Goal: Task Accomplishment & Management: Complete application form

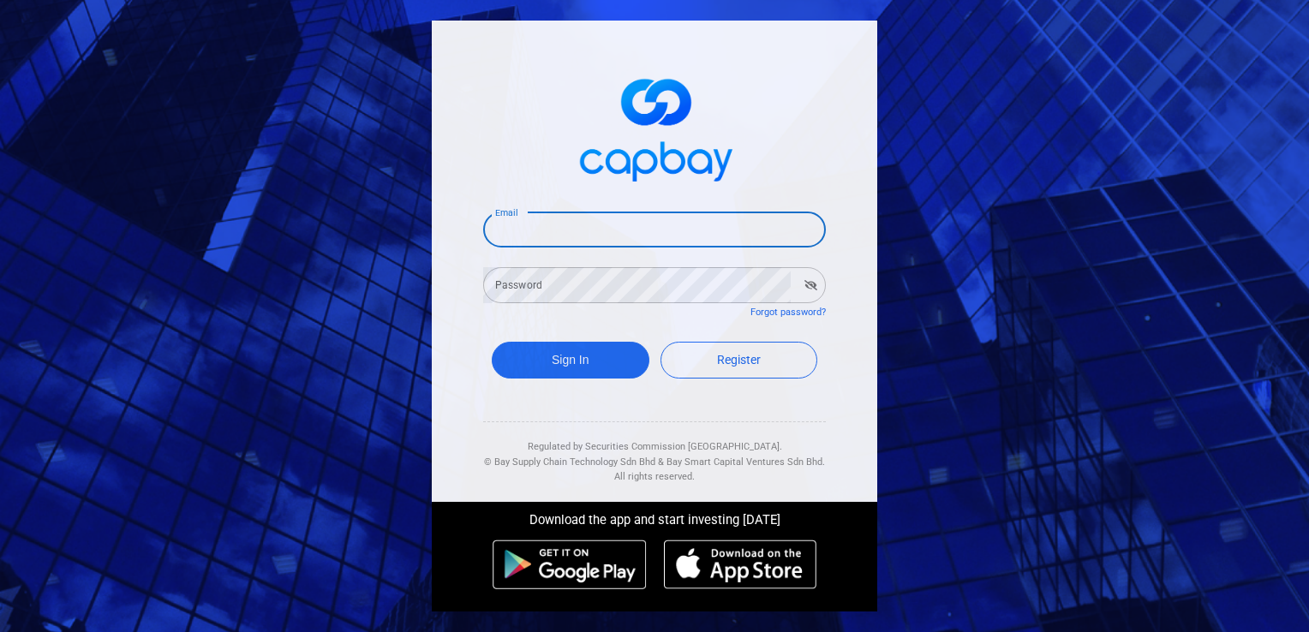
click at [560, 229] on input "Email" at bounding box center [654, 230] width 343 height 36
type input "[EMAIL_ADDRESS][DOMAIN_NAME]"
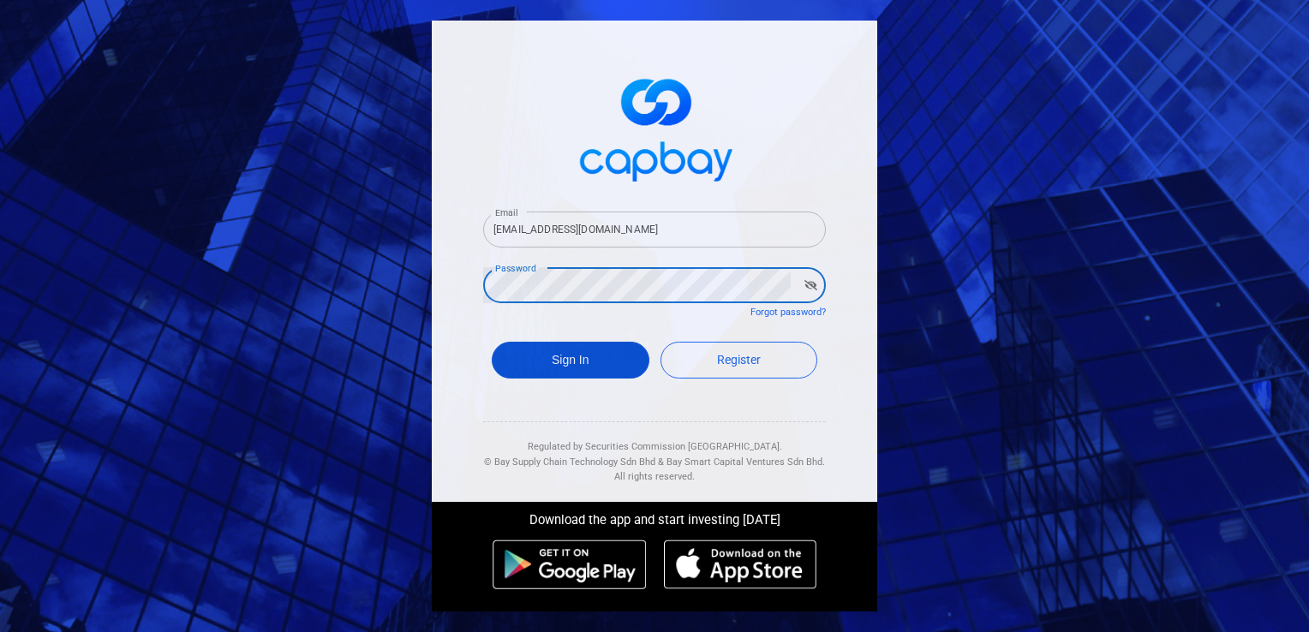
click at [559, 368] on button "Sign In" at bounding box center [571, 360] width 158 height 37
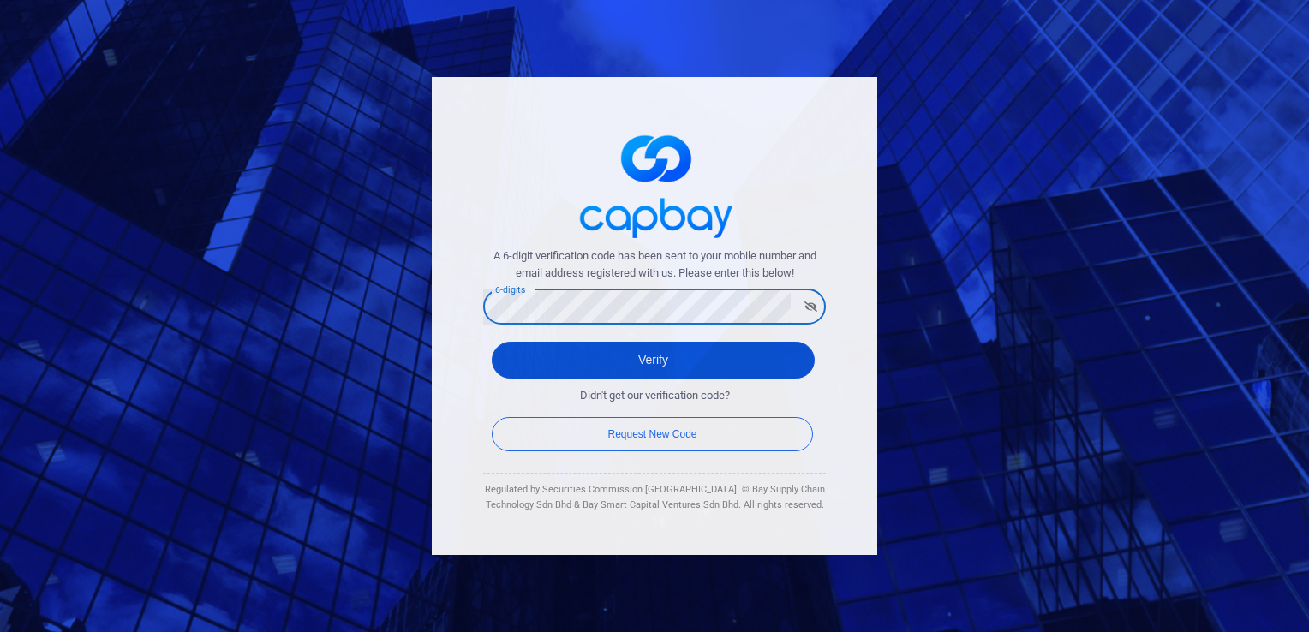
click at [644, 372] on button "Verify" at bounding box center [653, 360] width 323 height 37
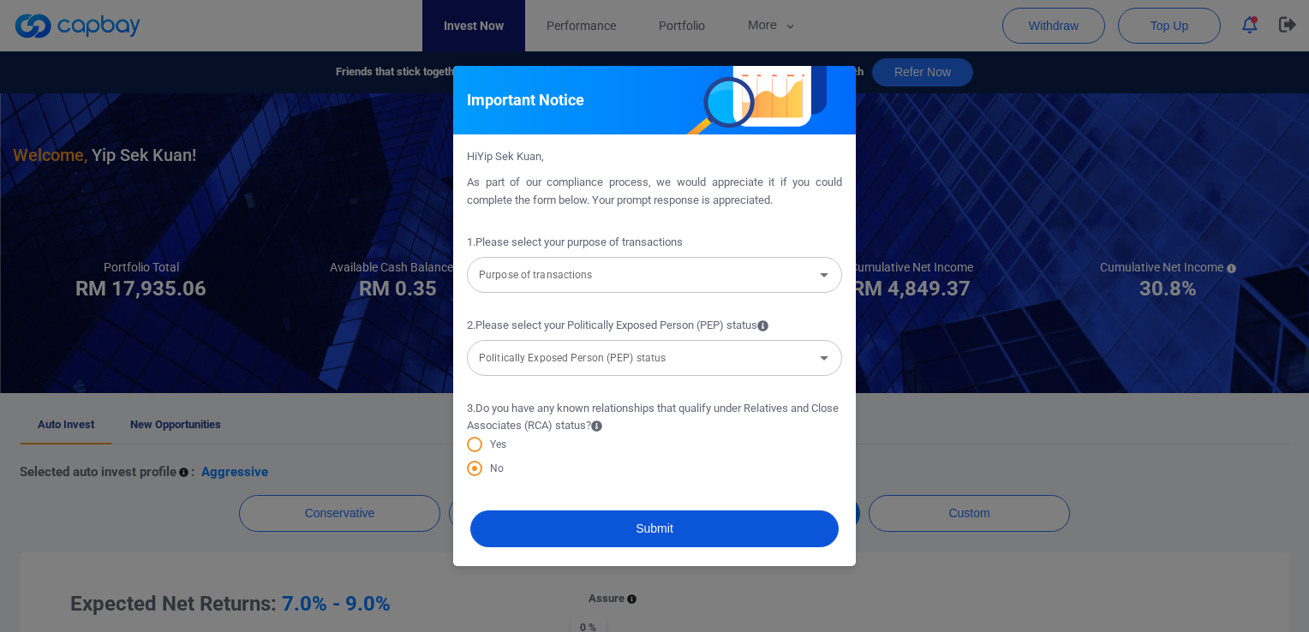
click at [598, 519] on button "Submit" at bounding box center [654, 529] width 368 height 37
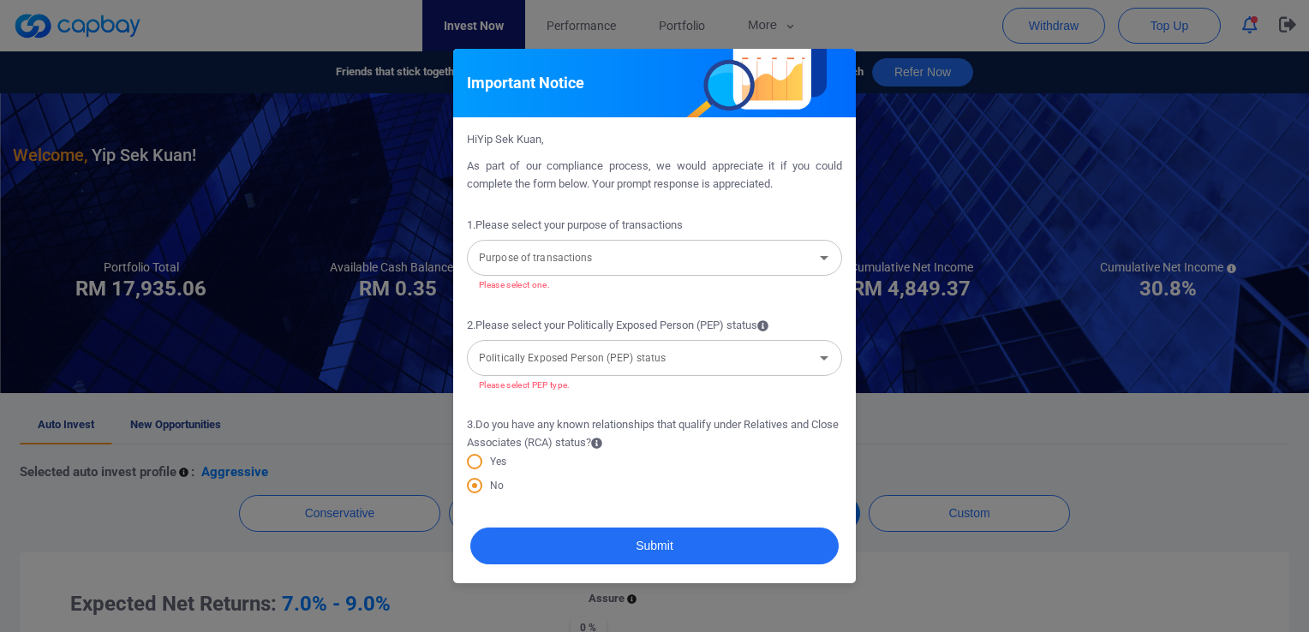
click at [628, 258] on input "Purpose of transactions" at bounding box center [640, 258] width 337 height 32
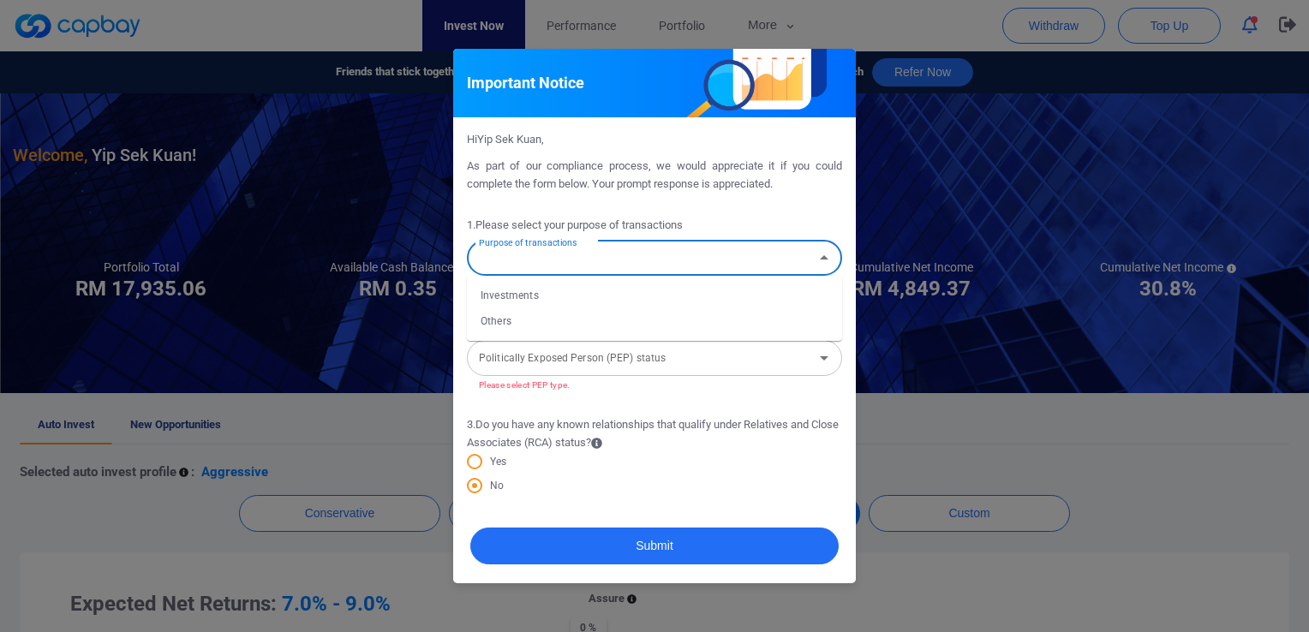
click at [832, 254] on icon "Close" at bounding box center [824, 258] width 21 height 21
click at [519, 255] on input "Purpose of transactions" at bounding box center [640, 258] width 337 height 32
click at [493, 324] on li "Others" at bounding box center [654, 321] width 375 height 26
type input "Others"
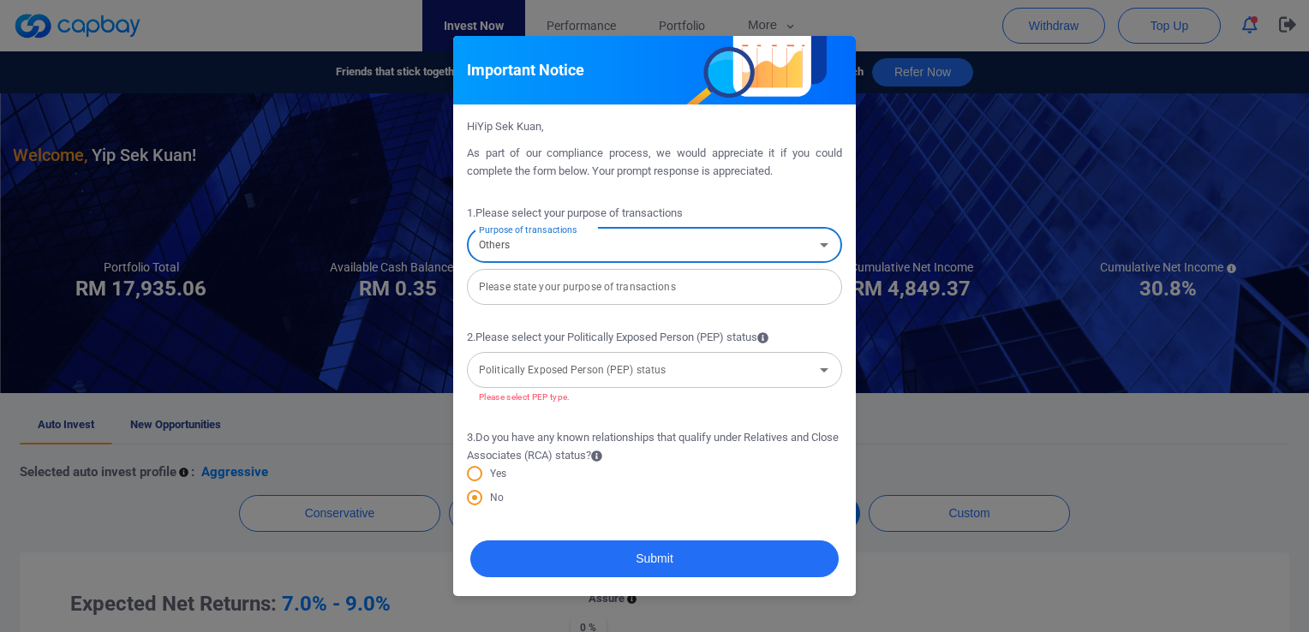
click at [823, 369] on icon "Open" at bounding box center [824, 370] width 9 height 4
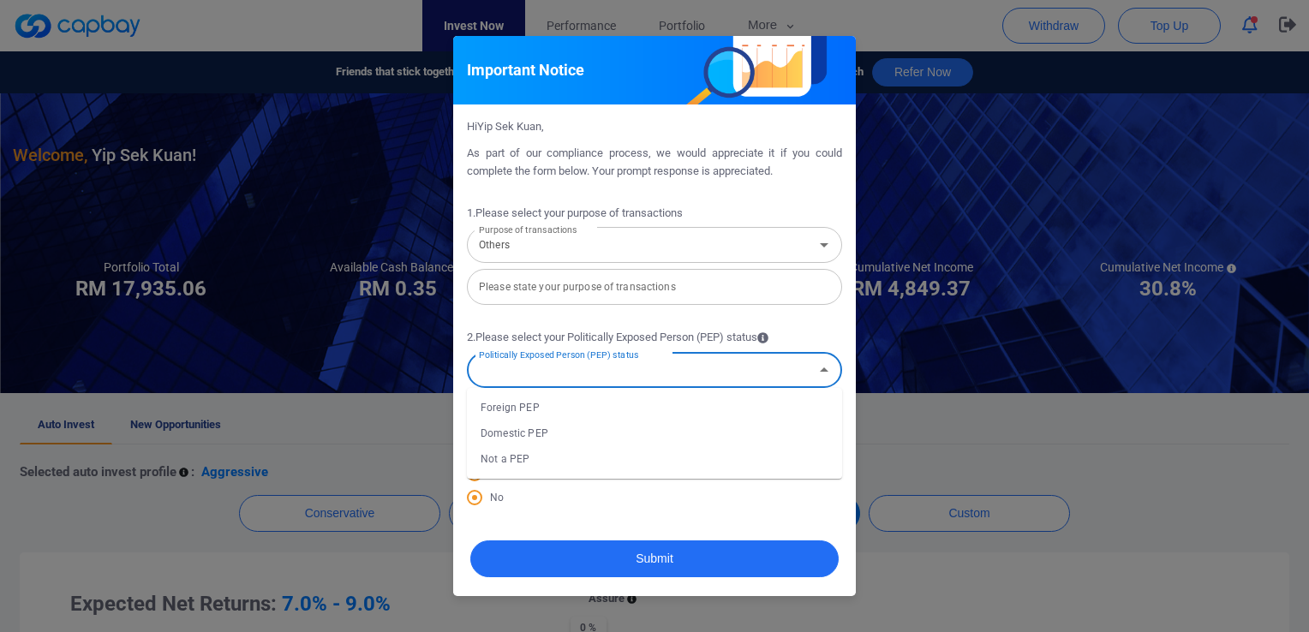
click at [500, 462] on li "Not a PEP" at bounding box center [654, 459] width 375 height 26
type input "Not a PEP"
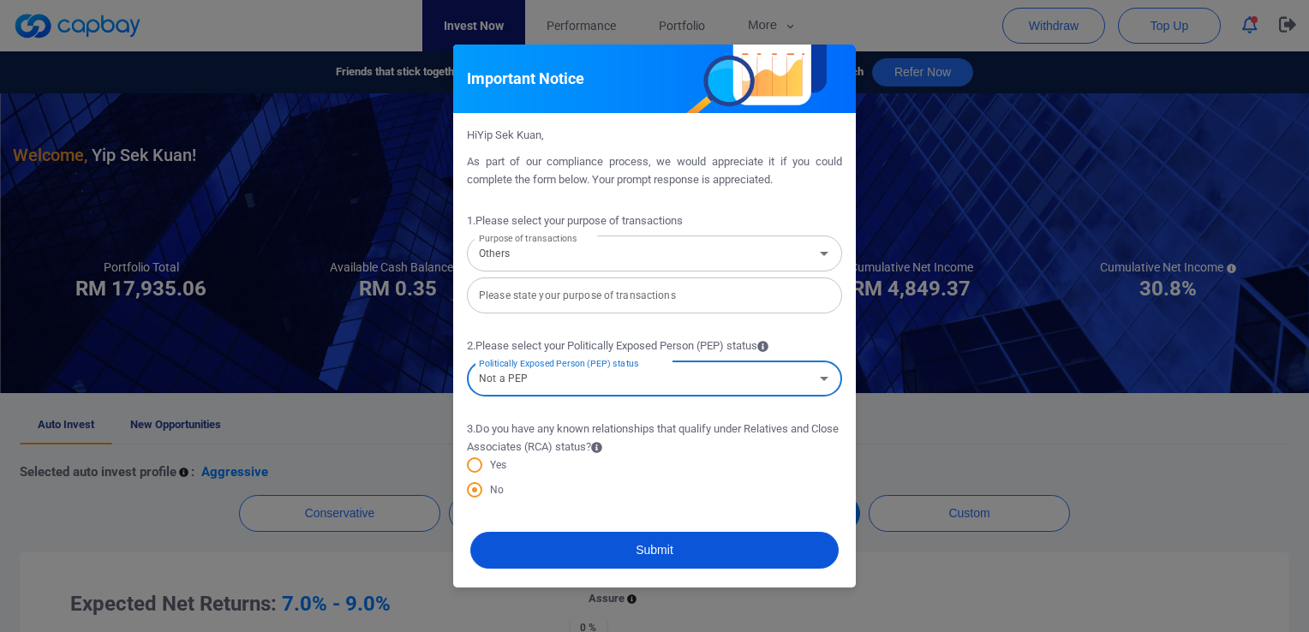
click at [602, 546] on button "Submit" at bounding box center [654, 550] width 368 height 37
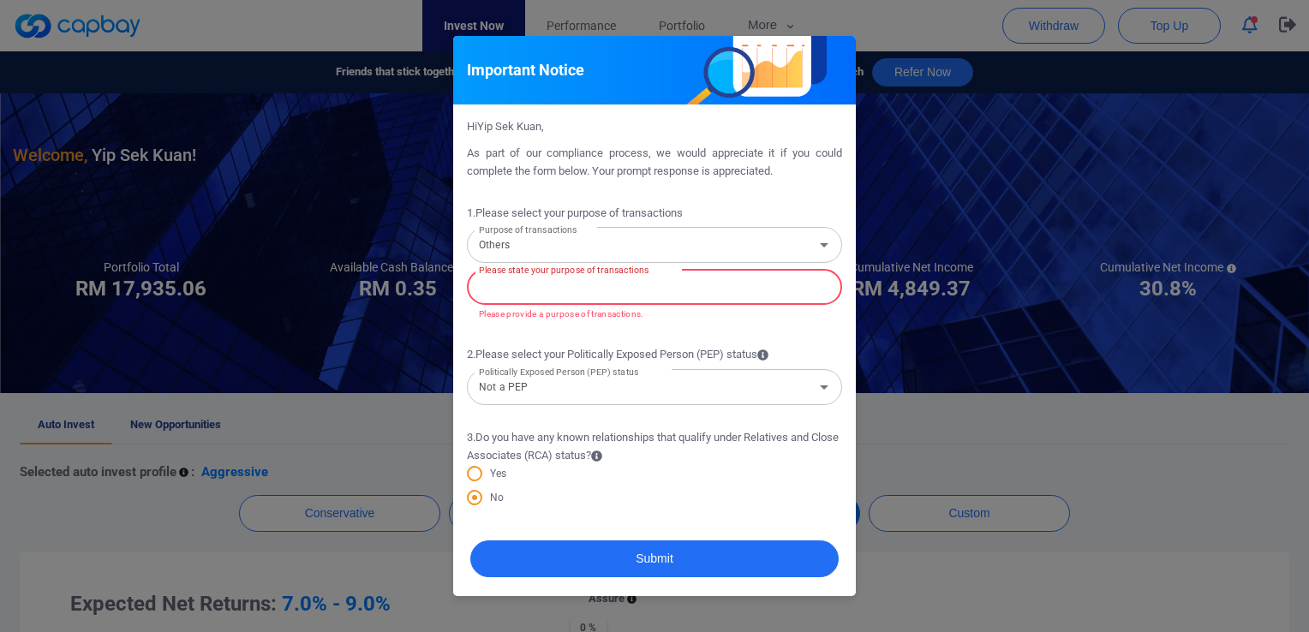
click at [577, 301] on input "text" at bounding box center [654, 287] width 375 height 36
click at [824, 245] on icon "Open" at bounding box center [824, 245] width 9 height 4
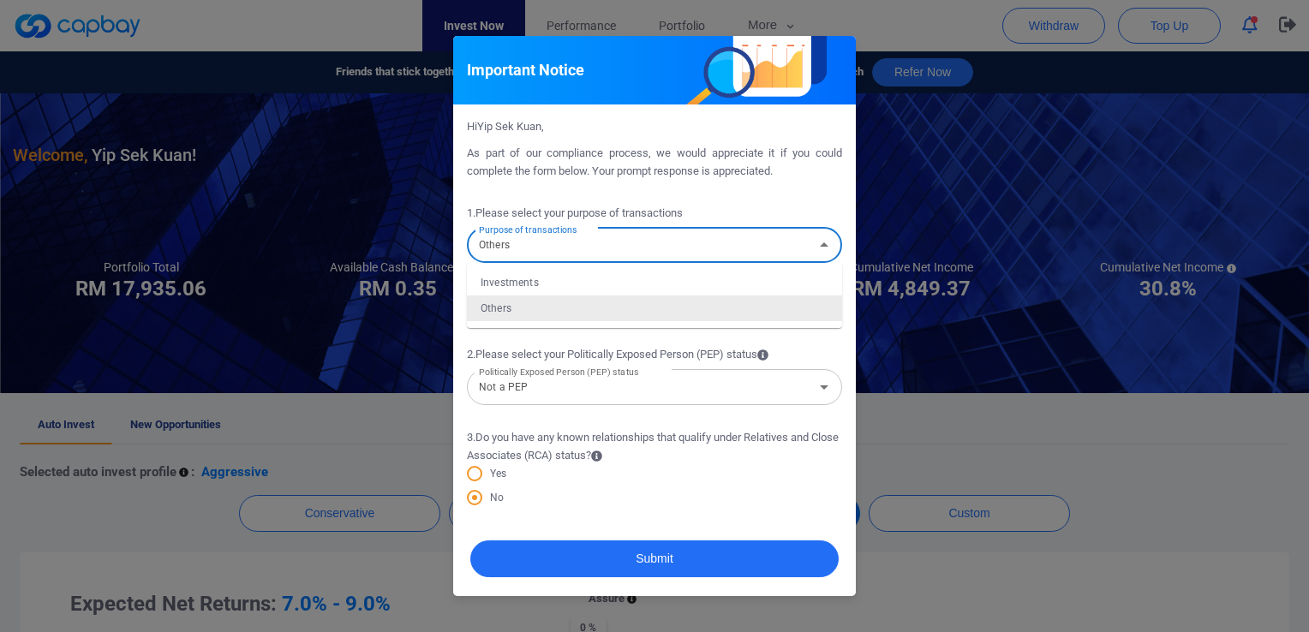
click at [824, 245] on icon "Close" at bounding box center [824, 244] width 9 height 4
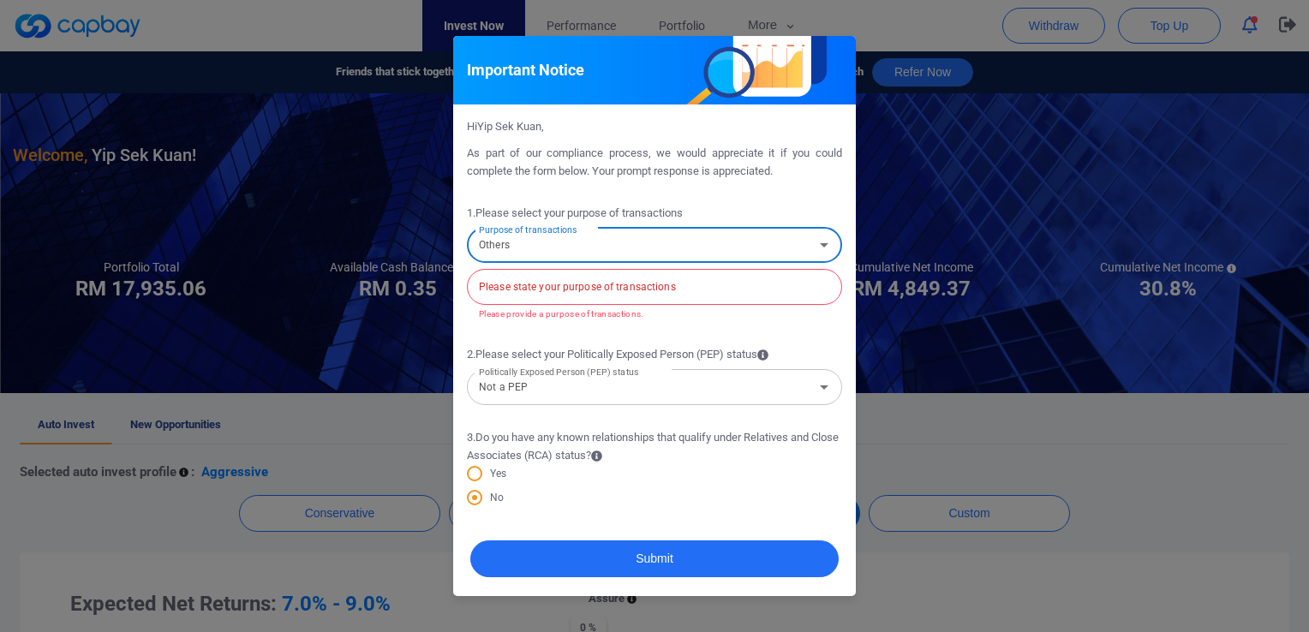
click at [821, 245] on icon "Open" at bounding box center [824, 245] width 9 height 4
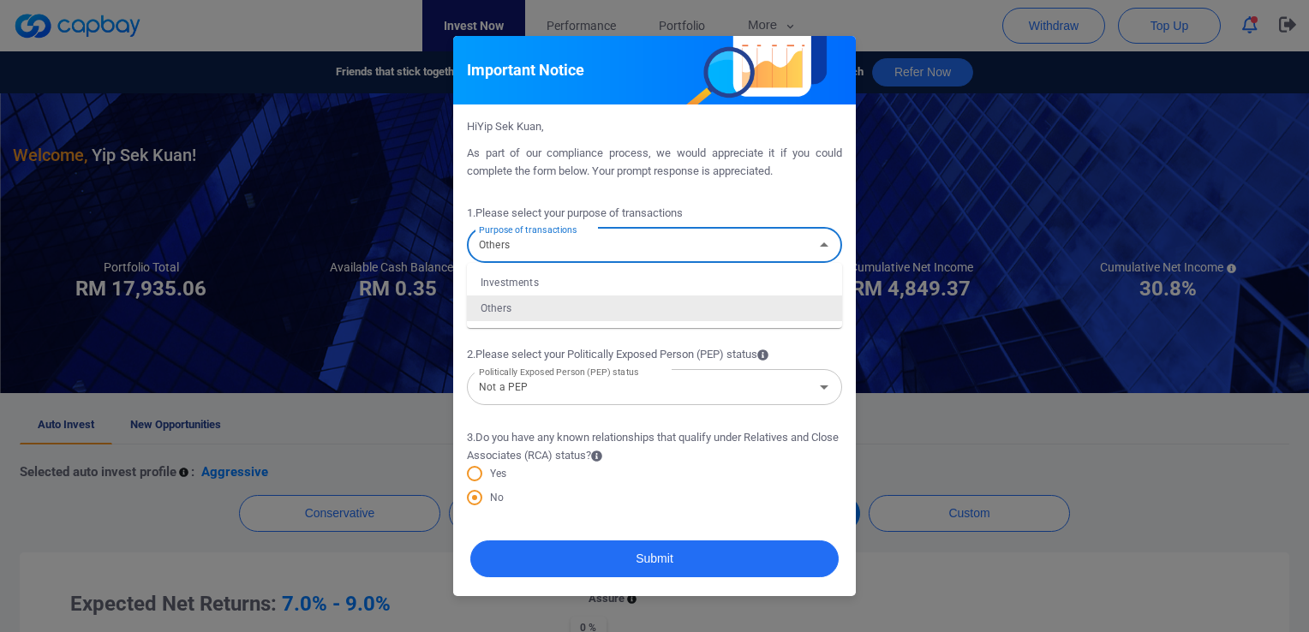
click at [817, 246] on icon "Close" at bounding box center [824, 245] width 21 height 21
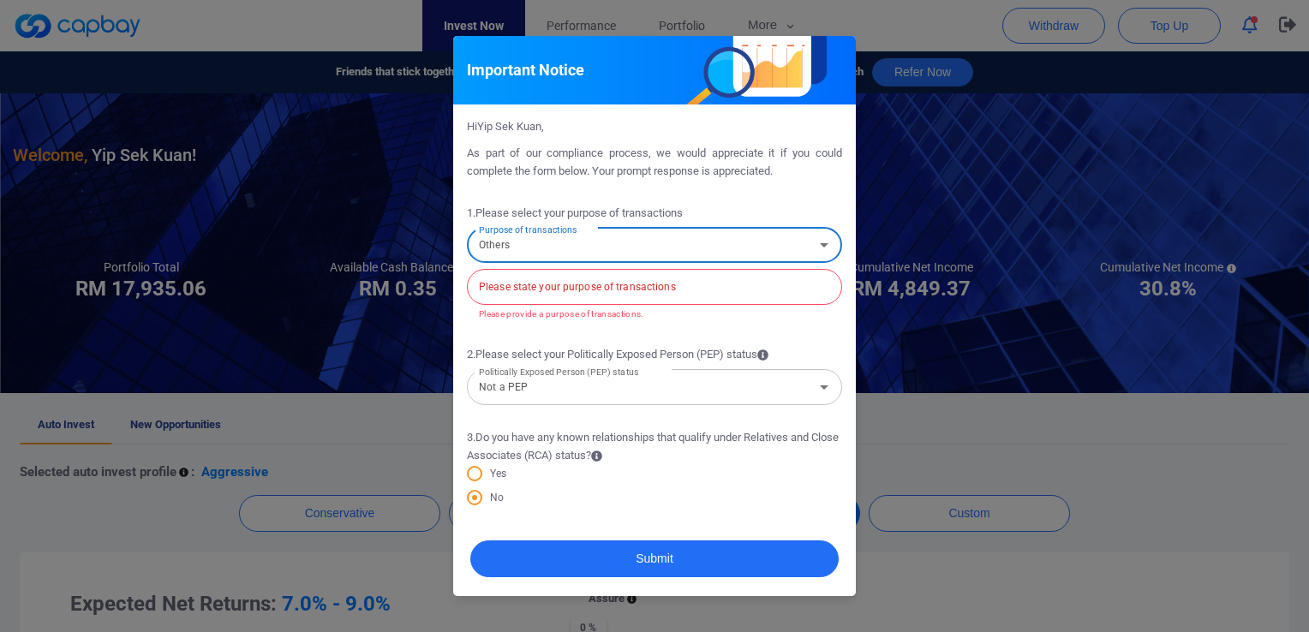
click at [817, 246] on icon "Open" at bounding box center [824, 245] width 21 height 21
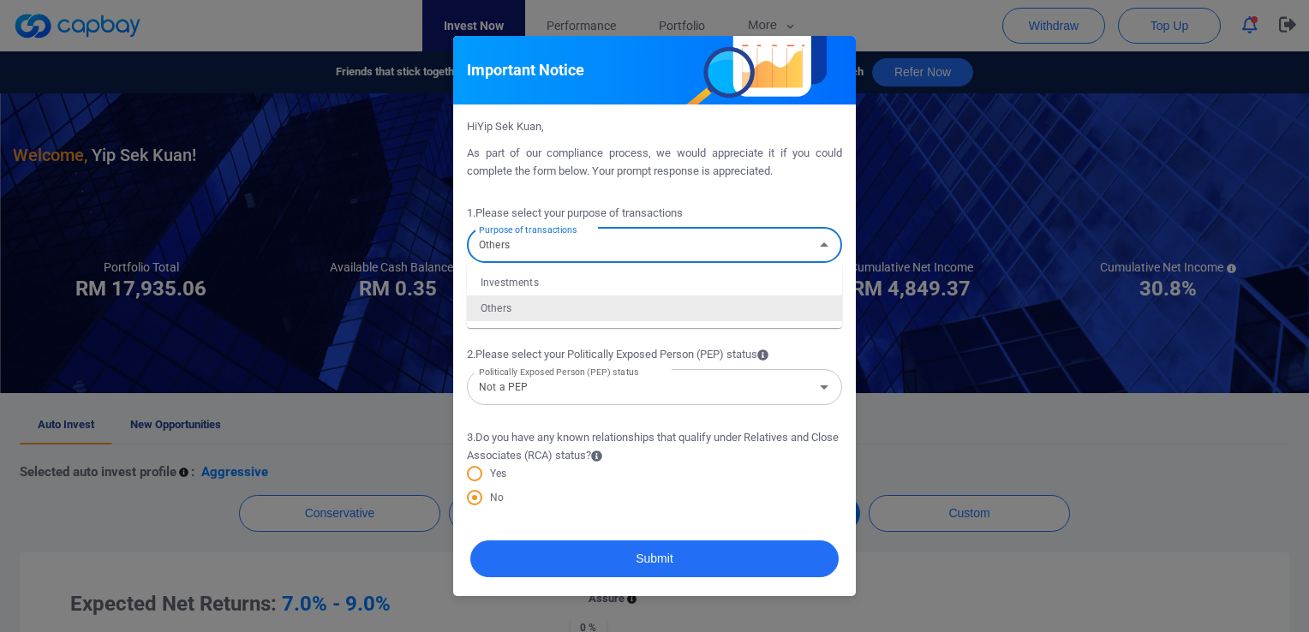
click at [505, 312] on li "Others" at bounding box center [654, 309] width 375 height 26
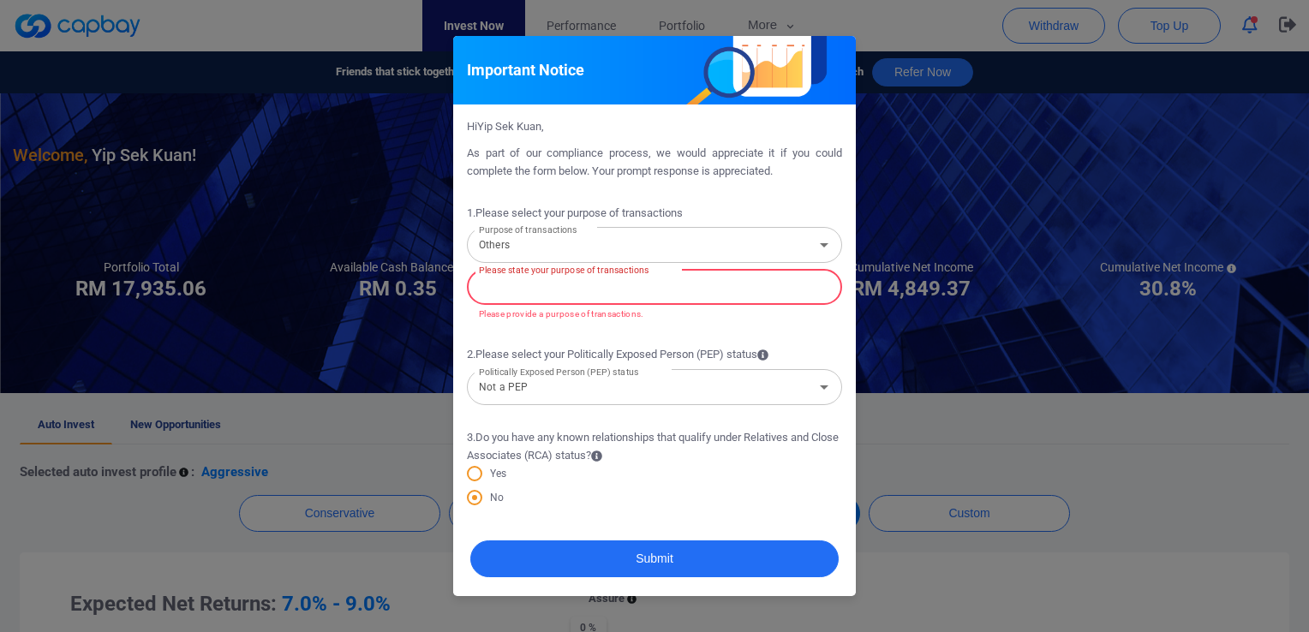
click at [504, 287] on input "text" at bounding box center [654, 287] width 375 height 36
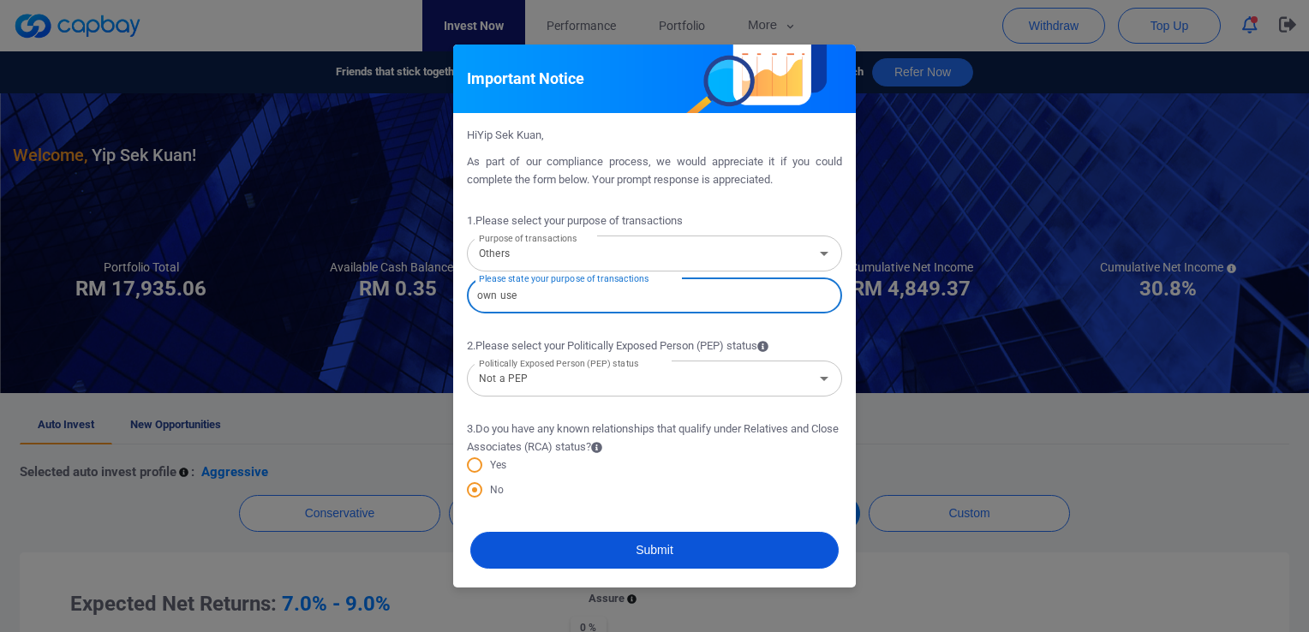
type input "own use"
click at [589, 550] on button "Submit" at bounding box center [654, 550] width 368 height 37
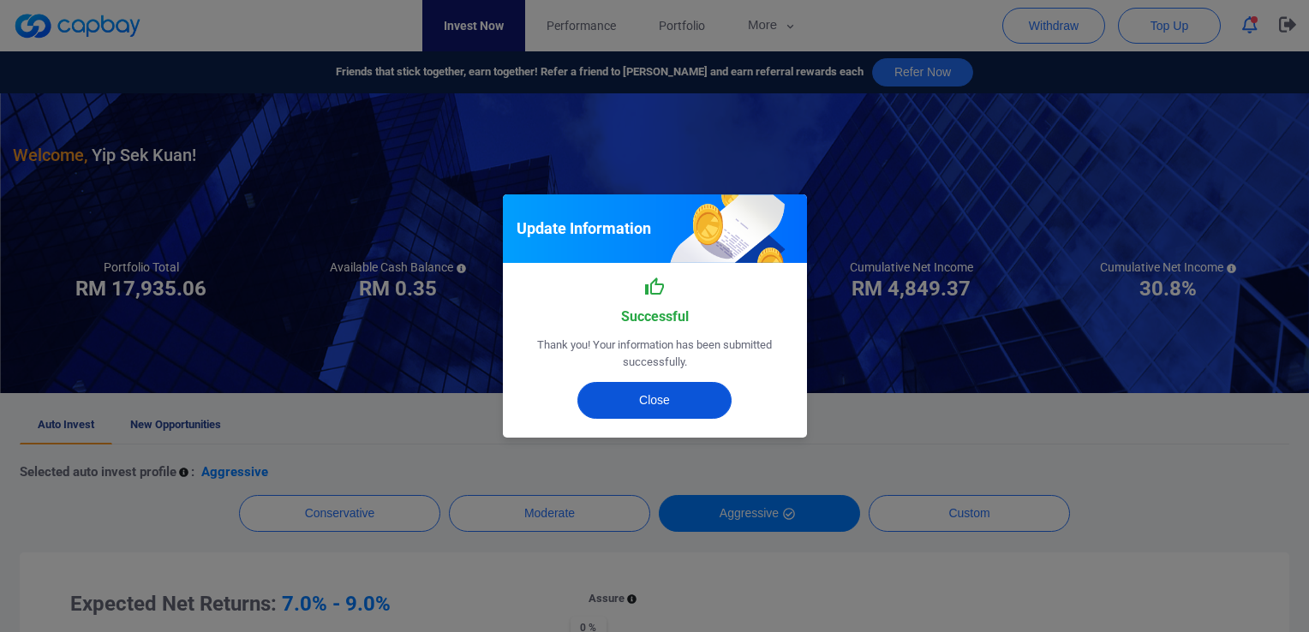
click at [690, 397] on button "Close" at bounding box center [654, 400] width 154 height 37
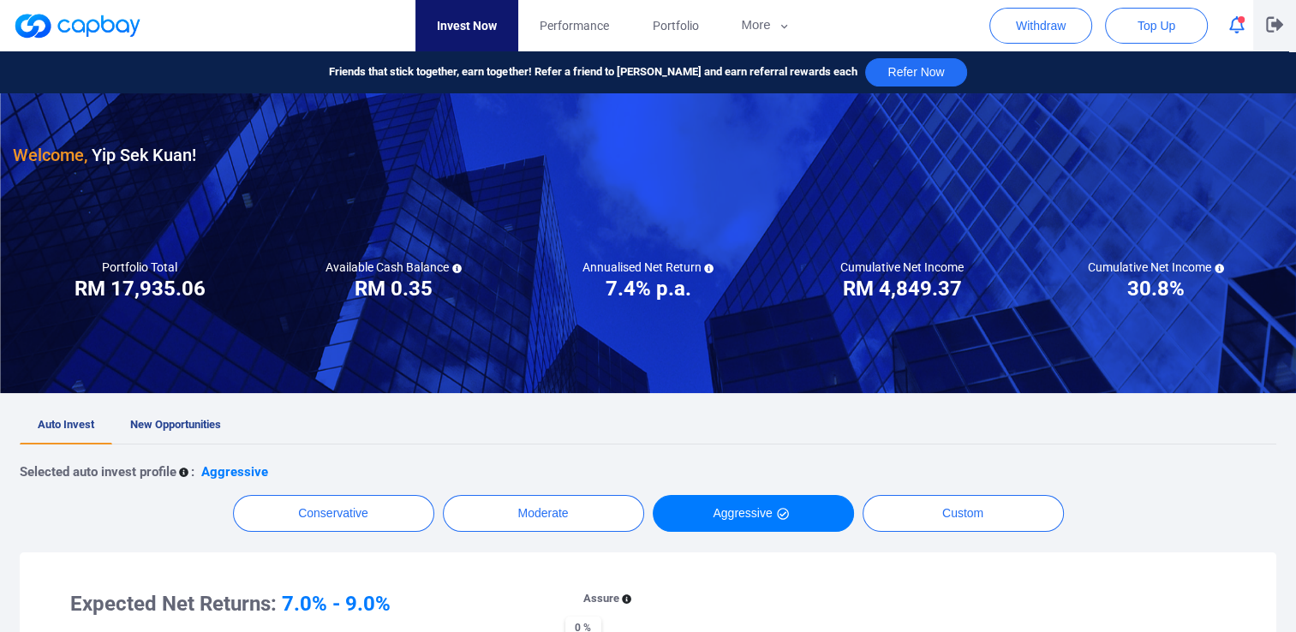
click at [1279, 24] on icon "button" at bounding box center [1274, 24] width 17 height 15
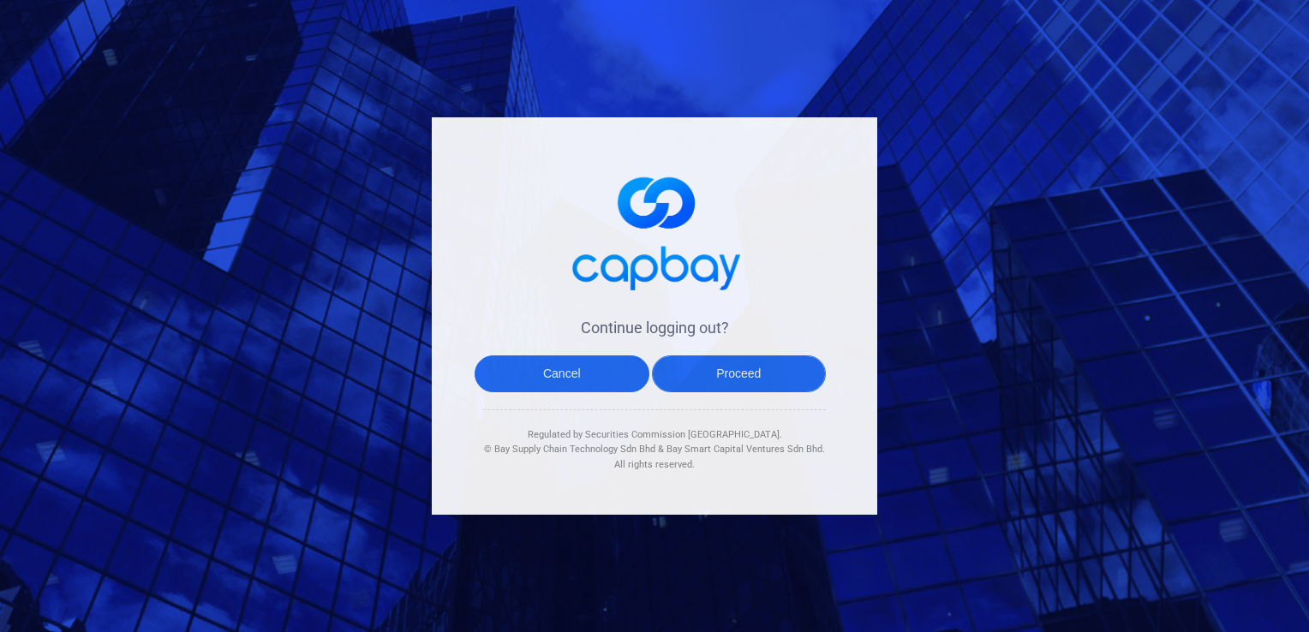
click at [690, 364] on button "Proceed" at bounding box center [739, 374] width 175 height 37
